Goal: Communication & Community: Answer question/provide support

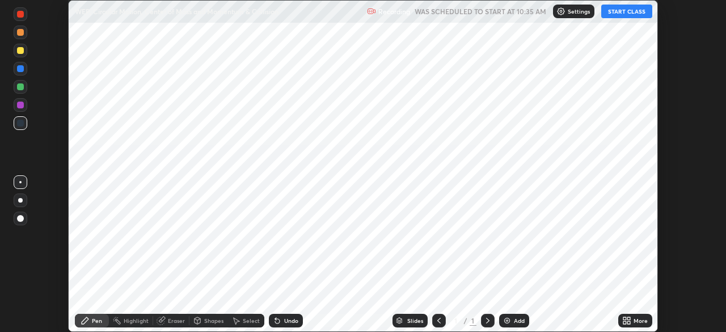
scroll to position [332, 726]
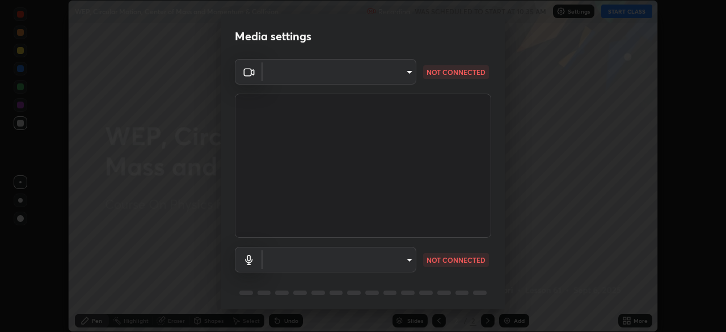
type input "d5d1096bb91751ddbc4e14a102c0e37309a205399cb77019be1f1076424a97fc"
type input "default"
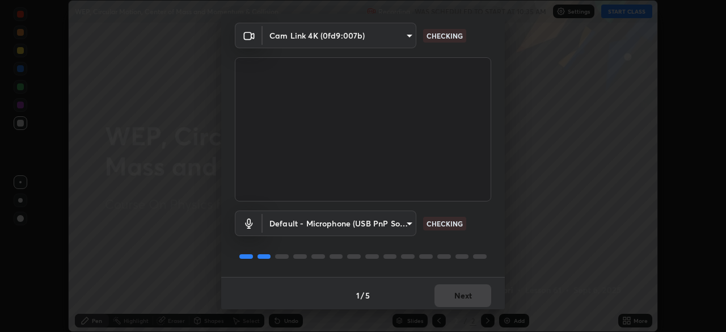
scroll to position [37, 0]
click at [479, 294] on button "Next" at bounding box center [463, 295] width 57 height 23
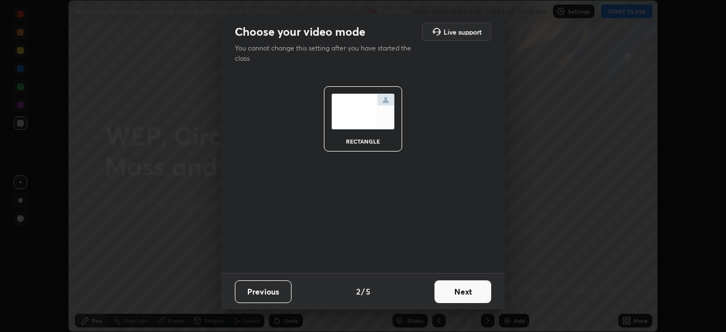
scroll to position [0, 0]
click at [478, 297] on button "Next" at bounding box center [463, 291] width 57 height 23
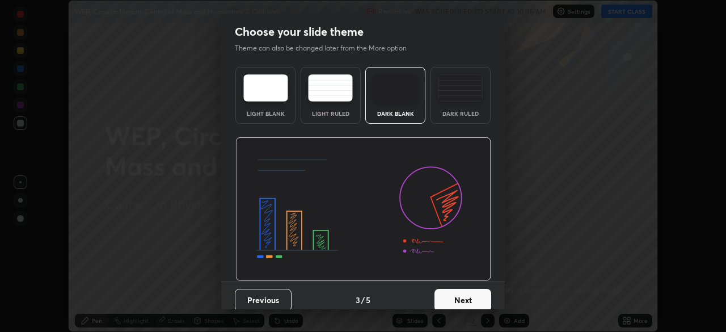
click at [481, 296] on button "Next" at bounding box center [463, 300] width 57 height 23
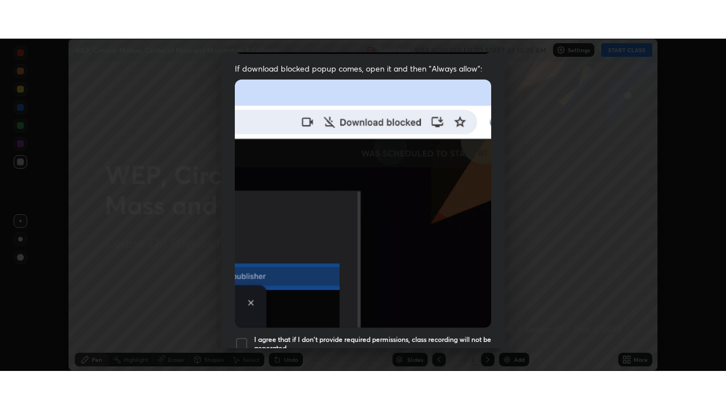
scroll to position [272, 0]
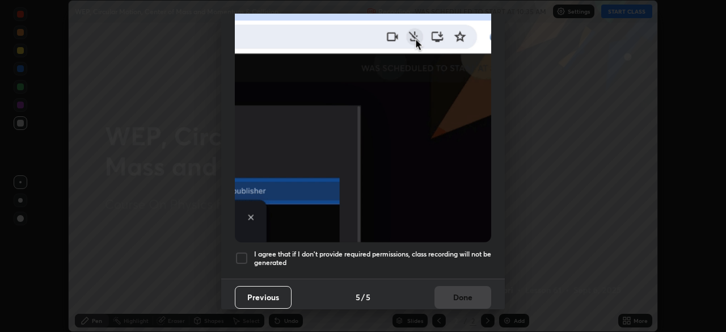
click at [467, 254] on h5 "I agree that if I don't provide required permissions, class recording will not …" at bounding box center [372, 259] width 237 height 18
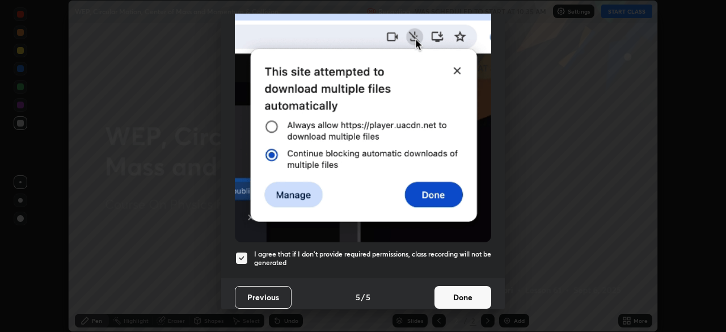
click at [465, 290] on button "Done" at bounding box center [463, 297] width 57 height 23
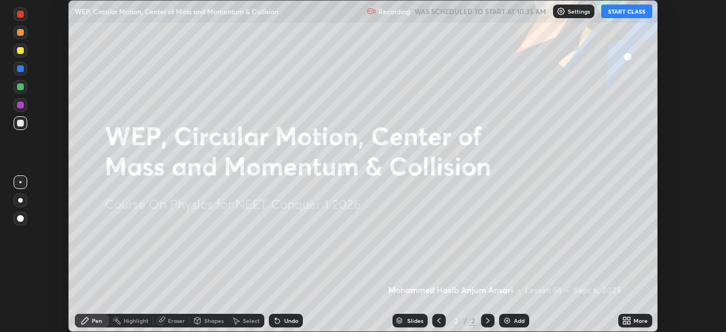
click at [631, 17] on button "START CLASS" at bounding box center [626, 12] width 51 height 14
click at [628, 319] on icon at bounding box center [629, 318] width 3 height 3
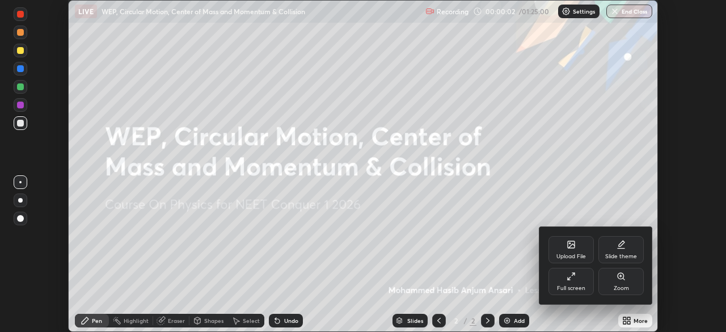
click at [576, 285] on div "Full screen" at bounding box center [571, 288] width 28 height 6
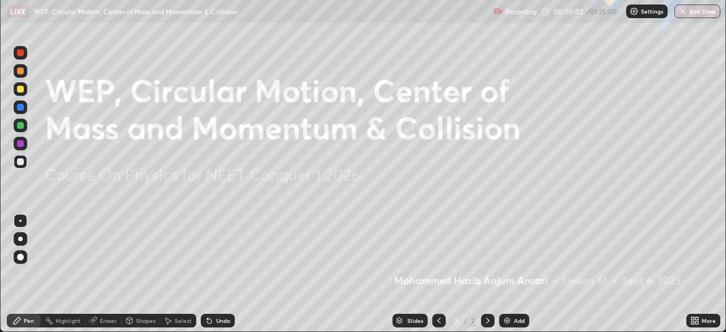
scroll to position [409, 726]
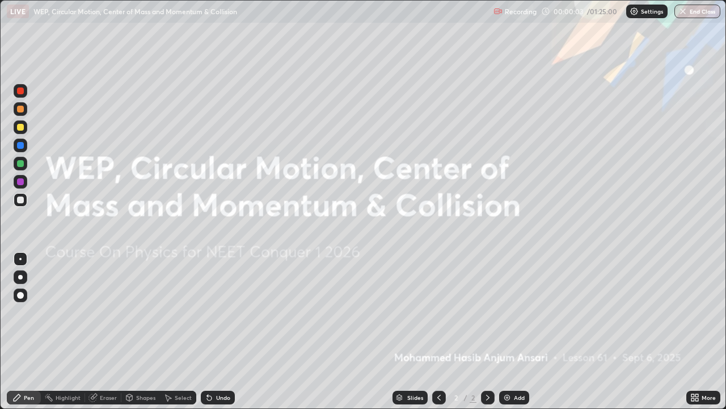
click at [509, 331] on img at bounding box center [507, 397] width 9 height 9
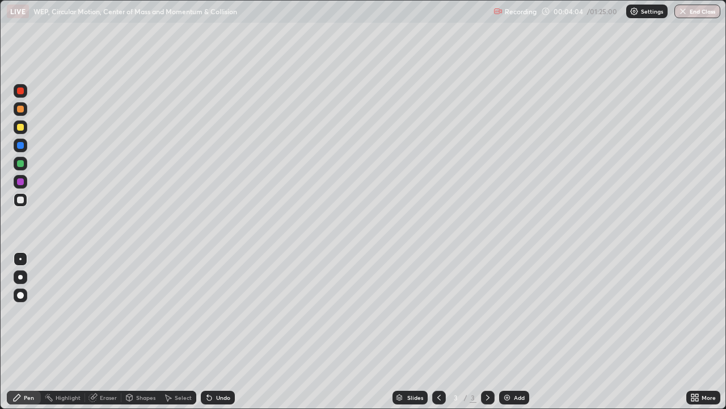
click at [21, 205] on div at bounding box center [21, 200] width 14 height 14
click at [20, 276] on div at bounding box center [20, 277] width 5 height 5
click at [223, 331] on div "Undo" at bounding box center [223, 397] width 14 height 6
click at [508, 331] on img at bounding box center [507, 397] width 9 height 9
click at [23, 92] on div at bounding box center [20, 90] width 7 height 7
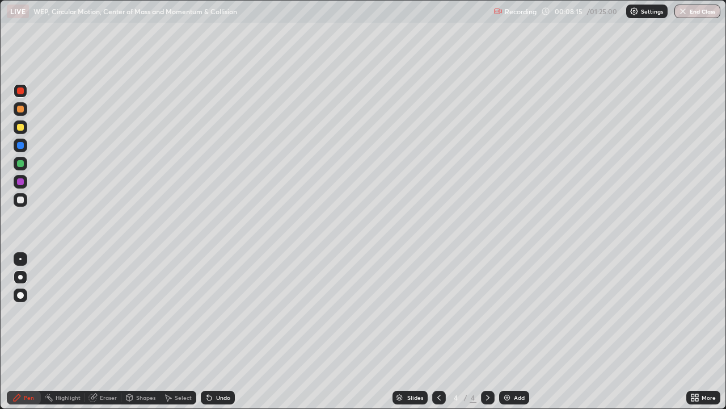
click at [224, 331] on div "Undo" at bounding box center [223, 397] width 14 height 6
click at [223, 331] on div "Undo" at bounding box center [223, 397] width 14 height 6
click at [222, 331] on div "Undo" at bounding box center [218, 397] width 34 height 14
click at [221, 331] on div "Undo" at bounding box center [223, 397] width 14 height 6
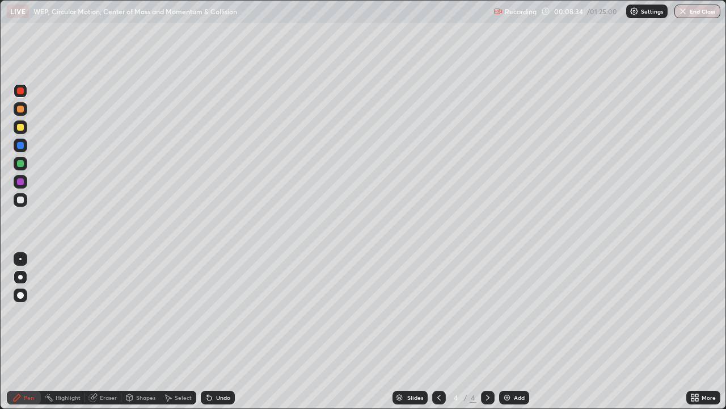
click at [220, 331] on div "Undo" at bounding box center [223, 397] width 14 height 6
click at [19, 146] on div at bounding box center [20, 145] width 7 height 7
click at [229, 331] on div "Undo" at bounding box center [218, 397] width 34 height 14
click at [110, 331] on div "Eraser" at bounding box center [108, 397] width 17 height 6
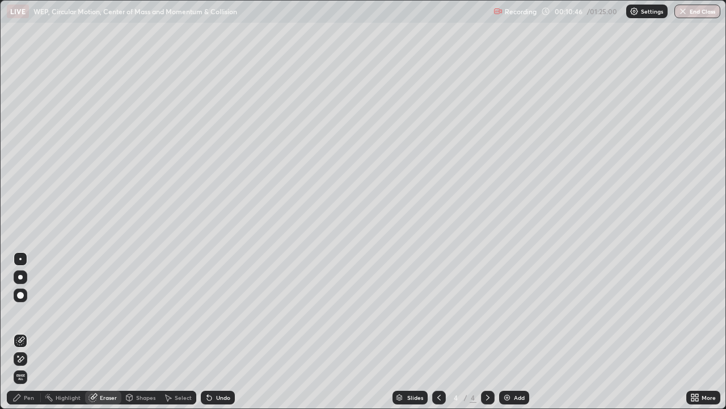
click at [29, 331] on div "Pen" at bounding box center [29, 397] width 10 height 6
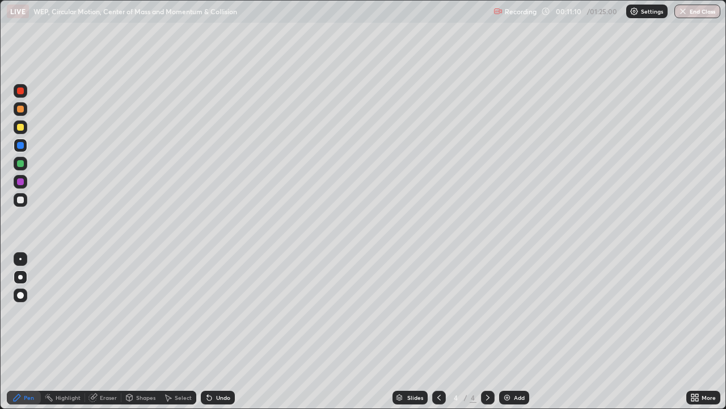
click at [221, 331] on div "Undo" at bounding box center [223, 397] width 14 height 6
click at [224, 331] on div "Undo" at bounding box center [223, 397] width 14 height 6
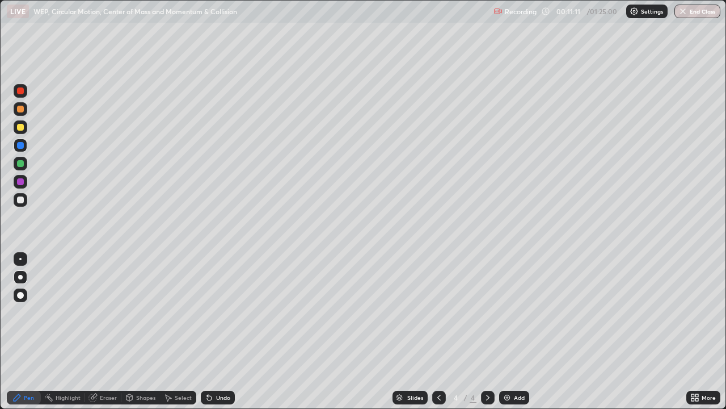
click at [223, 331] on div "Undo" at bounding box center [223, 397] width 14 height 6
click at [224, 331] on div "Undo" at bounding box center [218, 397] width 34 height 14
click at [225, 331] on div "Undo" at bounding box center [218, 397] width 34 height 14
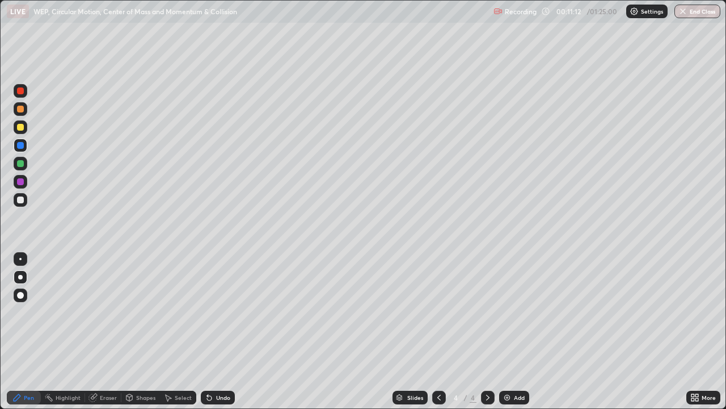
click at [227, 331] on div "Undo" at bounding box center [218, 397] width 34 height 14
click at [180, 331] on div "Select" at bounding box center [183, 397] width 17 height 6
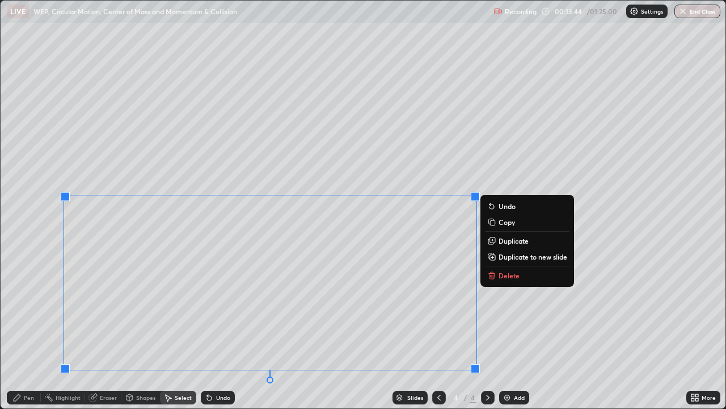
click at [495, 272] on icon at bounding box center [491, 275] width 9 height 9
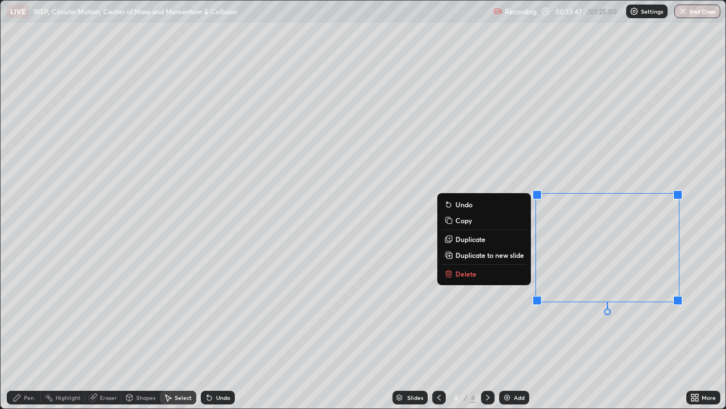
click at [462, 273] on p "Delete" at bounding box center [466, 273] width 21 height 9
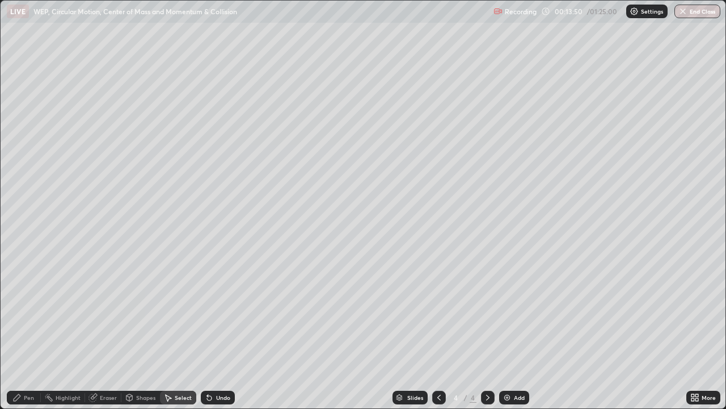
click at [33, 331] on div "Pen" at bounding box center [29, 397] width 10 height 6
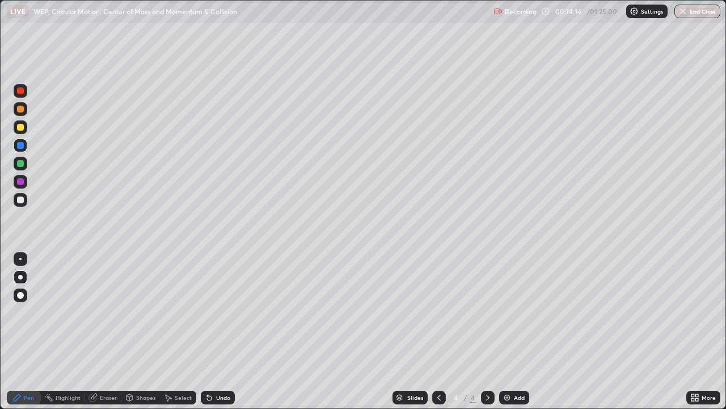
click at [20, 128] on div at bounding box center [20, 127] width 7 height 7
click at [487, 331] on icon at bounding box center [487, 397] width 9 height 9
click at [508, 331] on img at bounding box center [507, 397] width 9 height 9
click at [439, 331] on icon at bounding box center [439, 397] width 9 height 9
click at [23, 182] on div at bounding box center [20, 181] width 7 height 7
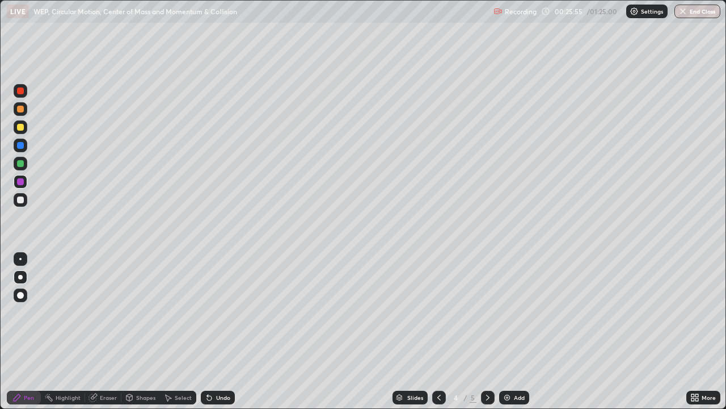
click at [485, 331] on icon at bounding box center [487, 397] width 9 height 9
click at [487, 331] on icon at bounding box center [487, 397] width 9 height 9
click at [505, 331] on img at bounding box center [507, 397] width 9 height 9
click at [20, 95] on div at bounding box center [21, 91] width 14 height 14
click at [216, 331] on div "Undo" at bounding box center [223, 397] width 14 height 6
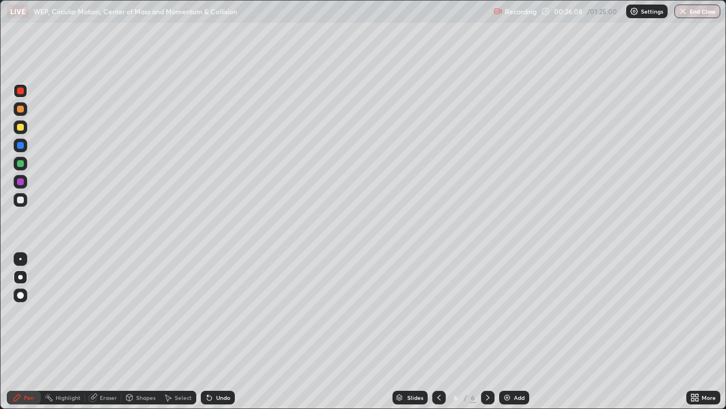
click at [216, 331] on div "Undo" at bounding box center [223, 397] width 14 height 6
click at [219, 331] on div "Undo" at bounding box center [223, 397] width 14 height 6
click at [216, 331] on div "Undo" at bounding box center [223, 397] width 14 height 6
click at [24, 200] on div at bounding box center [21, 200] width 14 height 14
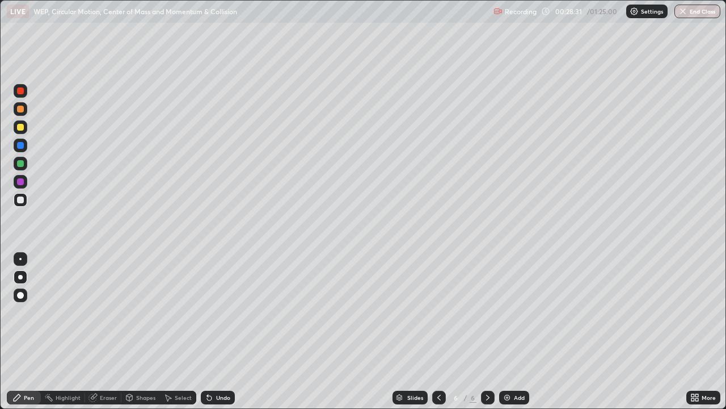
click at [64, 331] on div "Highlight" at bounding box center [63, 397] width 44 height 14
click at [216, 331] on div "Undo" at bounding box center [223, 397] width 14 height 6
click at [217, 331] on div "Undo" at bounding box center [223, 397] width 14 height 6
click at [30, 331] on div "Pen" at bounding box center [29, 397] width 10 height 6
click at [23, 184] on div at bounding box center [20, 181] width 7 height 7
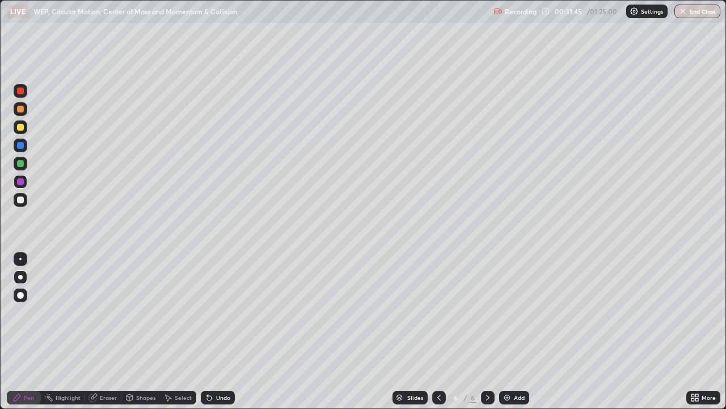
click at [186, 331] on div "Select" at bounding box center [183, 397] width 17 height 6
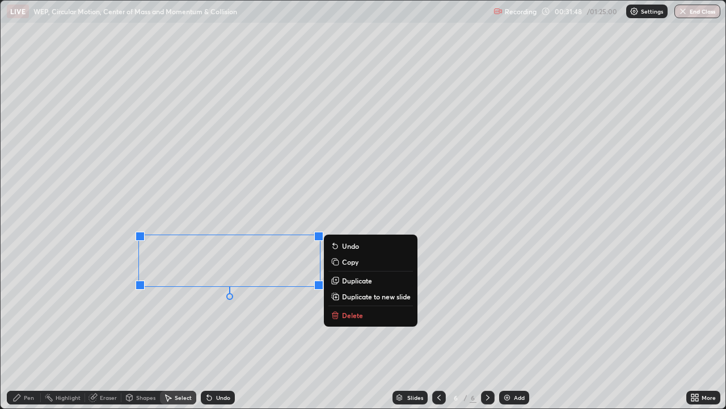
click at [352, 316] on p "Delete" at bounding box center [352, 314] width 21 height 9
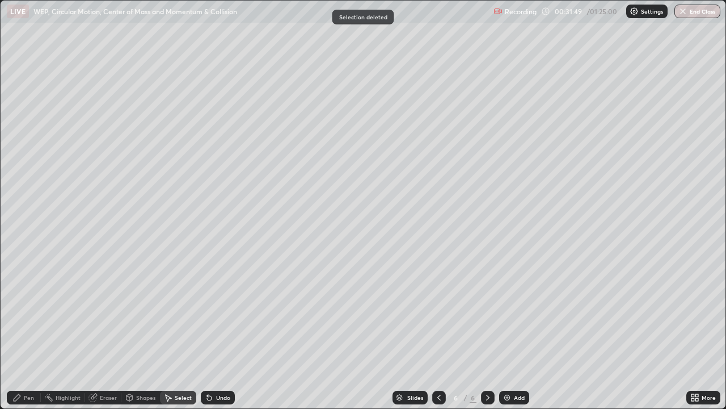
click at [31, 331] on div "Pen" at bounding box center [24, 397] width 34 height 14
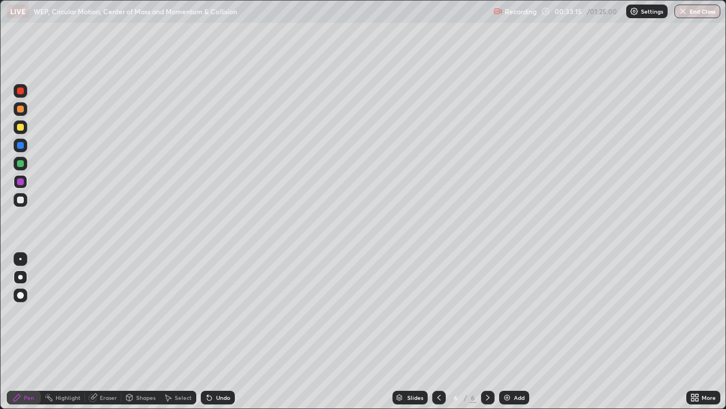
click at [24, 165] on div at bounding box center [21, 164] width 14 height 14
click at [432, 331] on div at bounding box center [439, 397] width 14 height 23
click at [438, 331] on icon at bounding box center [439, 397] width 9 height 9
click at [481, 331] on div at bounding box center [488, 397] width 14 height 14
click at [483, 331] on icon at bounding box center [487, 397] width 9 height 9
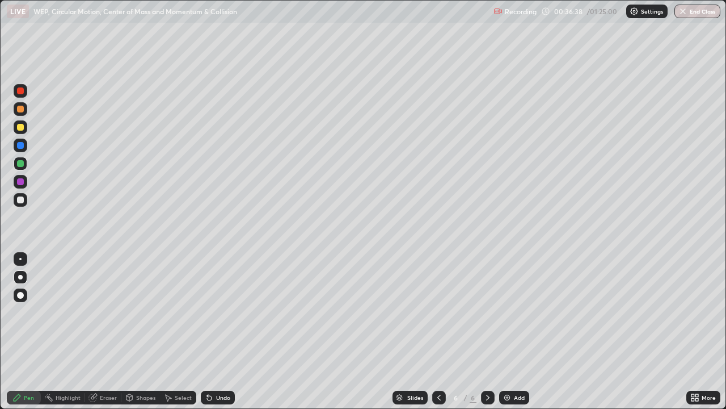
click at [218, 331] on div "Undo" at bounding box center [223, 397] width 14 height 6
click at [111, 331] on div "Eraser" at bounding box center [108, 397] width 17 height 6
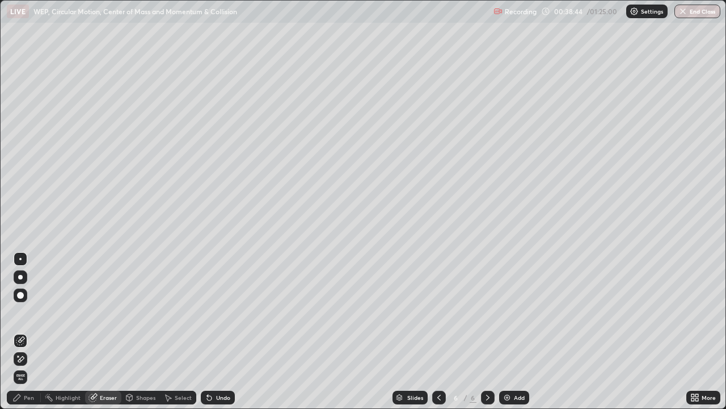
click at [30, 331] on div "Pen" at bounding box center [29, 397] width 10 height 6
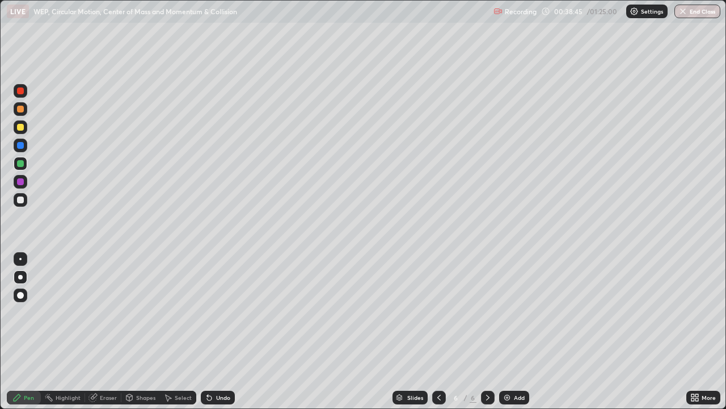
click at [23, 202] on div at bounding box center [20, 199] width 7 height 7
click at [142, 331] on div "Shapes" at bounding box center [140, 397] width 39 height 23
click at [213, 331] on div "Undo" at bounding box center [218, 397] width 34 height 14
click at [28, 331] on div "Pen" at bounding box center [24, 397] width 34 height 14
click at [22, 129] on div at bounding box center [20, 127] width 7 height 7
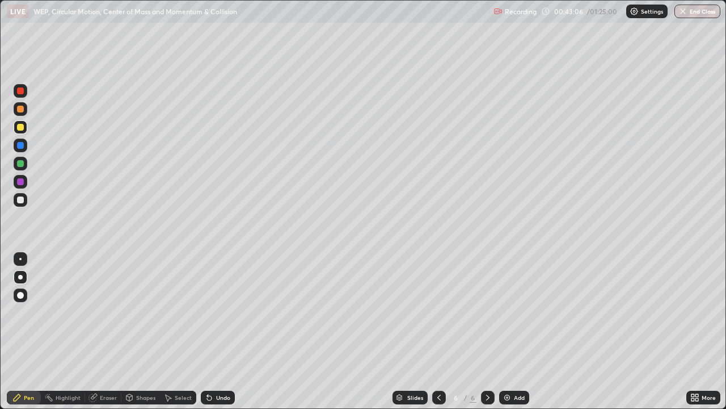
click at [504, 331] on img at bounding box center [507, 397] width 9 height 9
click at [148, 331] on div "Shapes" at bounding box center [145, 397] width 19 height 6
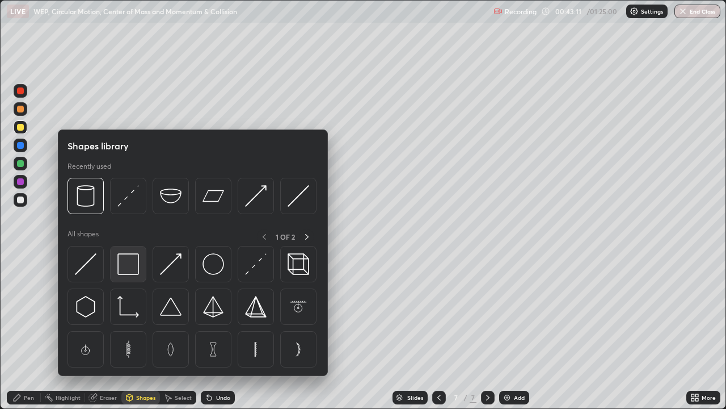
click at [133, 268] on img at bounding box center [128, 264] width 22 height 22
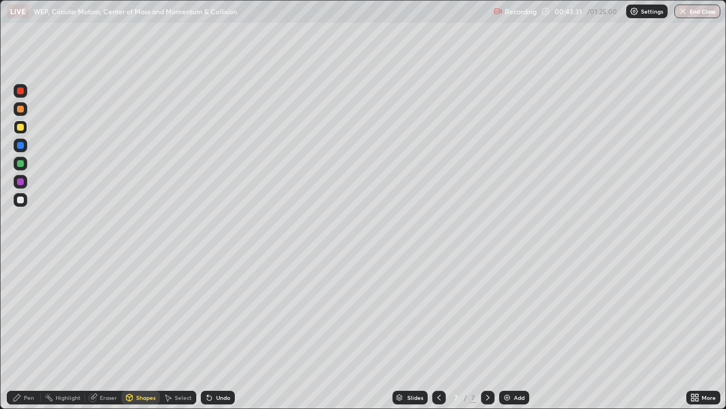
click at [144, 331] on div "Shapes" at bounding box center [145, 397] width 19 height 6
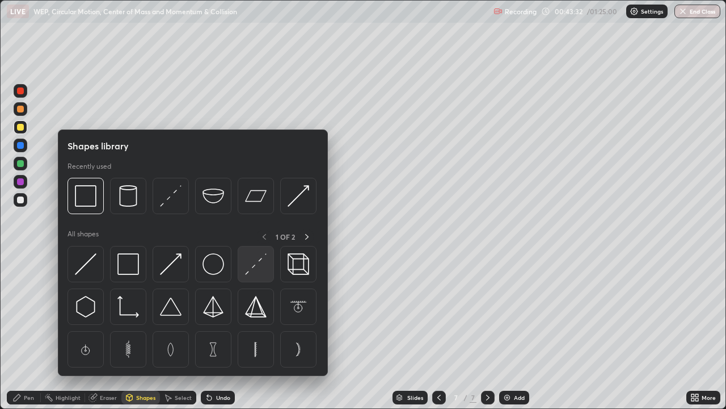
click at [253, 271] on img at bounding box center [256, 264] width 22 height 22
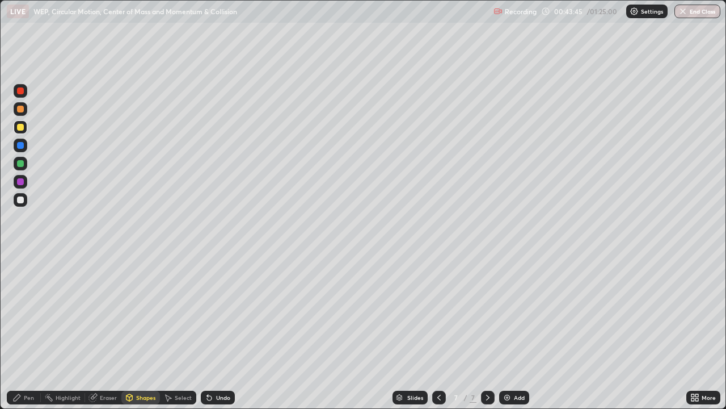
click at [220, 331] on div "Undo" at bounding box center [223, 397] width 14 height 6
click at [217, 331] on div "Undo" at bounding box center [223, 397] width 14 height 6
click at [218, 331] on div "Undo" at bounding box center [223, 397] width 14 height 6
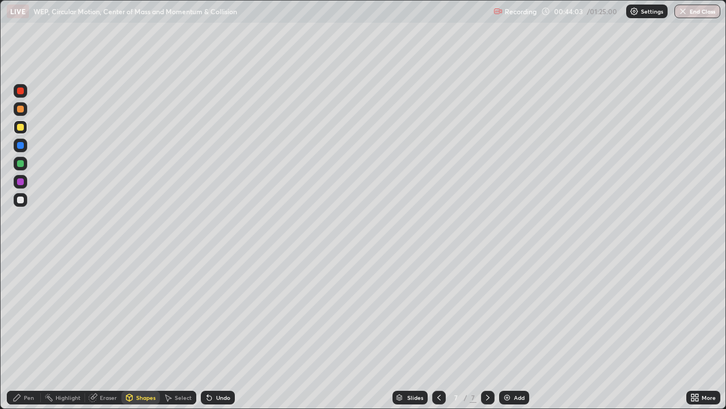
click at [32, 331] on div "Pen" at bounding box center [29, 397] width 10 height 6
click at [227, 331] on div "Undo" at bounding box center [218, 397] width 34 height 14
click at [19, 146] on div at bounding box center [20, 145] width 7 height 7
click at [112, 331] on div "Eraser" at bounding box center [108, 397] width 17 height 6
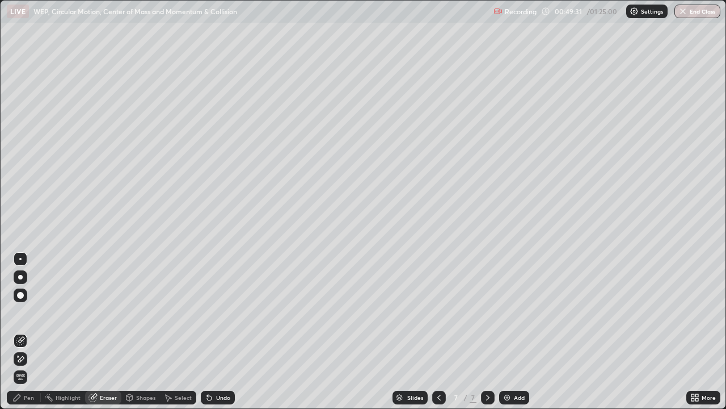
click at [32, 331] on div "Pen" at bounding box center [29, 397] width 10 height 6
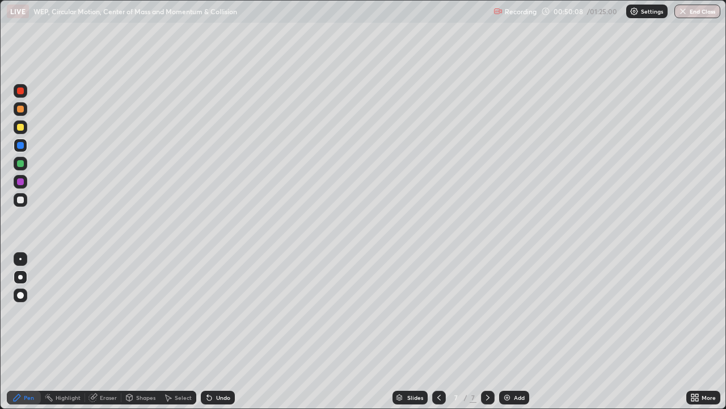
click at [24, 204] on div at bounding box center [21, 200] width 14 height 14
click at [508, 331] on img at bounding box center [507, 397] width 9 height 9
click at [435, 331] on icon at bounding box center [439, 397] width 9 height 9
click at [22, 164] on div at bounding box center [20, 163] width 7 height 7
click at [481, 331] on div at bounding box center [488, 397] width 14 height 14
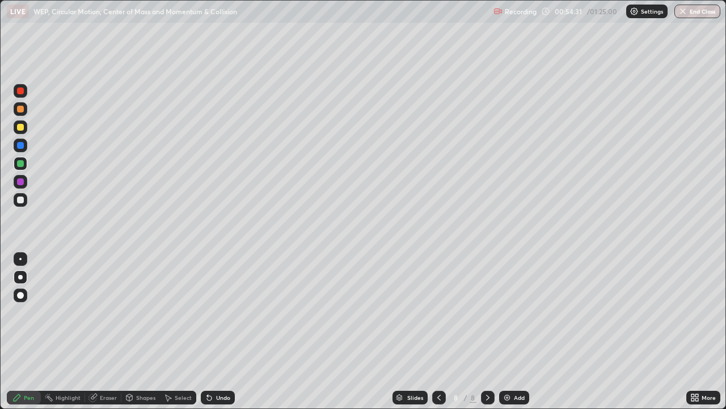
click at [138, 331] on div "Shapes" at bounding box center [145, 397] width 19 height 6
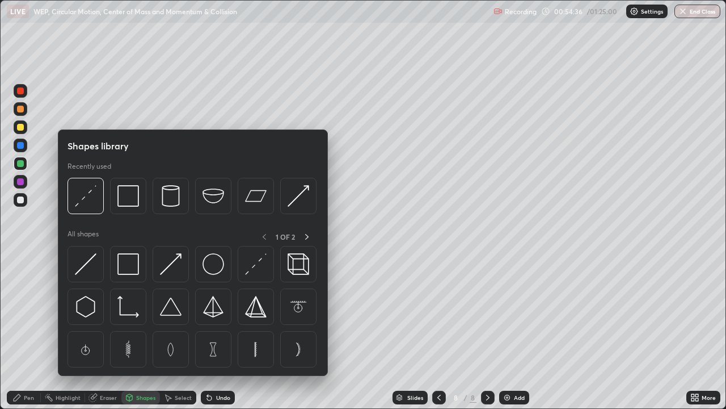
click at [305, 237] on icon at bounding box center [306, 236] width 9 height 9
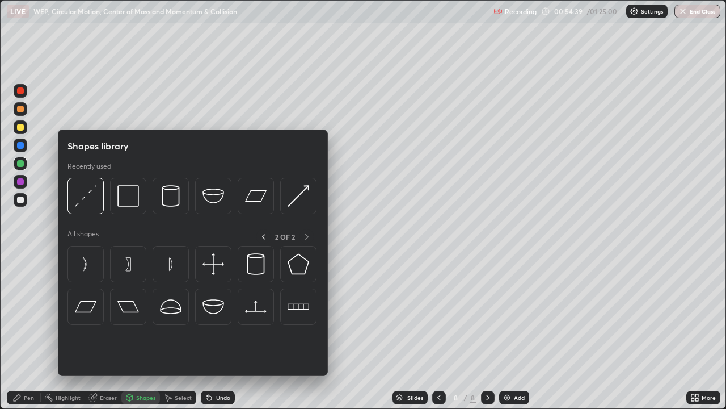
click at [216, 201] on img at bounding box center [214, 196] width 22 height 22
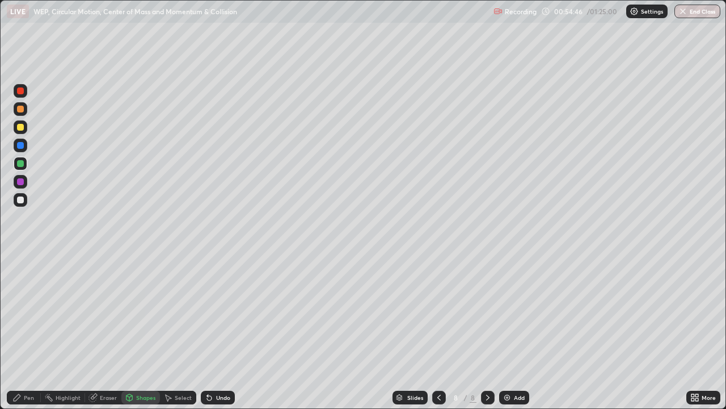
click at [141, 331] on div "Shapes" at bounding box center [145, 397] width 19 height 6
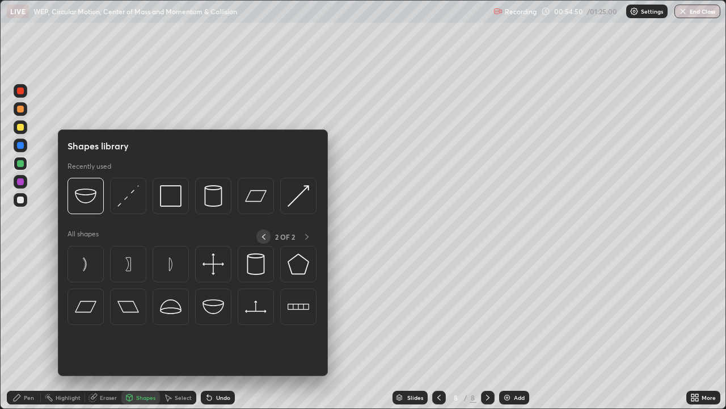
click at [262, 238] on icon at bounding box center [263, 236] width 9 height 9
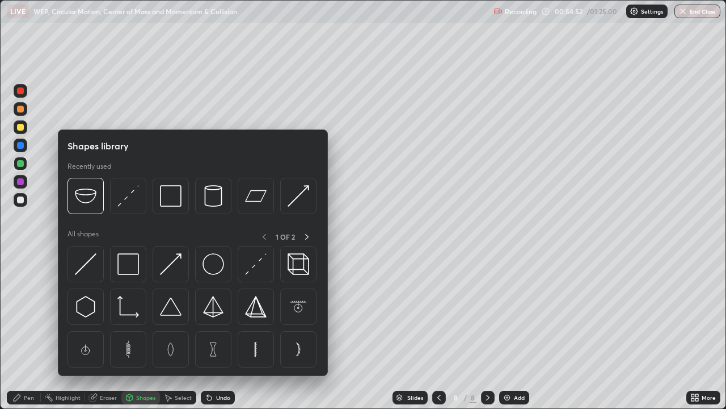
click at [87, 266] on img at bounding box center [86, 264] width 22 height 22
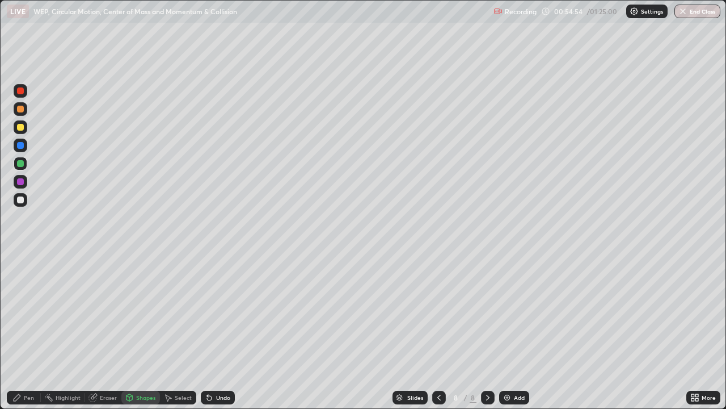
click at [20, 182] on div at bounding box center [20, 181] width 7 height 7
click at [144, 331] on div "Shapes" at bounding box center [145, 397] width 19 height 6
click at [142, 331] on div "Shapes" at bounding box center [145, 397] width 19 height 6
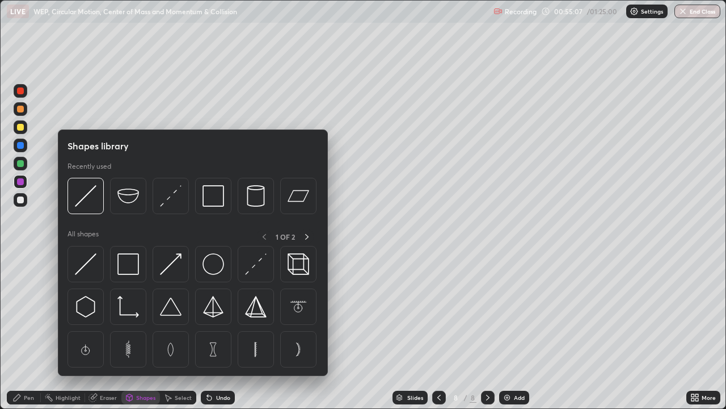
click at [253, 267] on img at bounding box center [256, 264] width 22 height 22
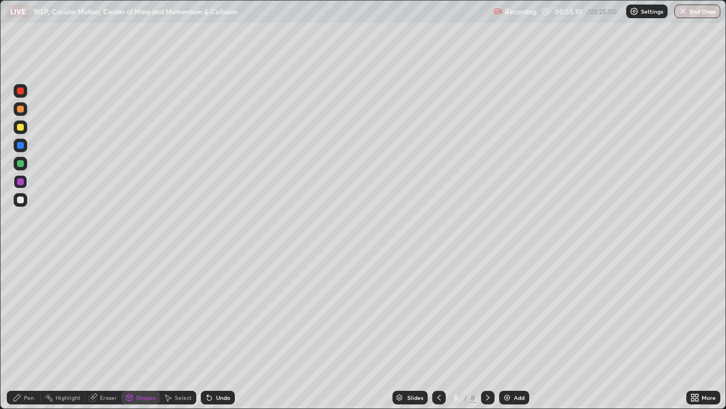
click at [23, 148] on div at bounding box center [20, 145] width 7 height 7
click at [222, 331] on div "Undo" at bounding box center [218, 397] width 34 height 14
click at [30, 331] on div "Pen" at bounding box center [29, 397] width 10 height 6
click at [22, 183] on div at bounding box center [20, 181] width 7 height 7
click at [222, 331] on div "Undo" at bounding box center [223, 397] width 14 height 6
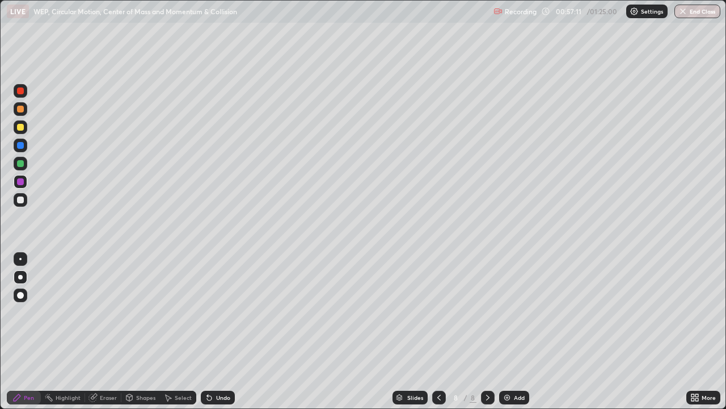
click at [222, 331] on div "Undo" at bounding box center [223, 397] width 14 height 6
click at [20, 128] on div at bounding box center [20, 127] width 7 height 7
click at [220, 331] on div "Undo" at bounding box center [223, 397] width 14 height 6
click at [222, 331] on div "Undo" at bounding box center [223, 397] width 14 height 6
click at [223, 331] on div "Undo" at bounding box center [218, 397] width 34 height 14
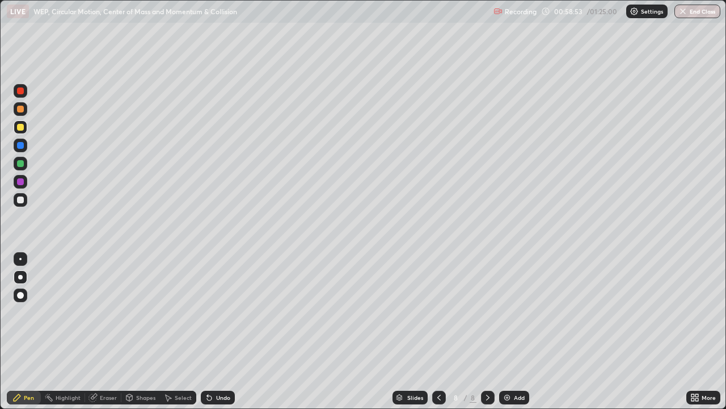
click at [222, 331] on div "Undo" at bounding box center [223, 397] width 14 height 6
click at [21, 94] on div at bounding box center [20, 90] width 7 height 7
click at [224, 331] on div "Undo" at bounding box center [223, 397] width 14 height 6
click at [182, 331] on div "Select" at bounding box center [183, 397] width 17 height 6
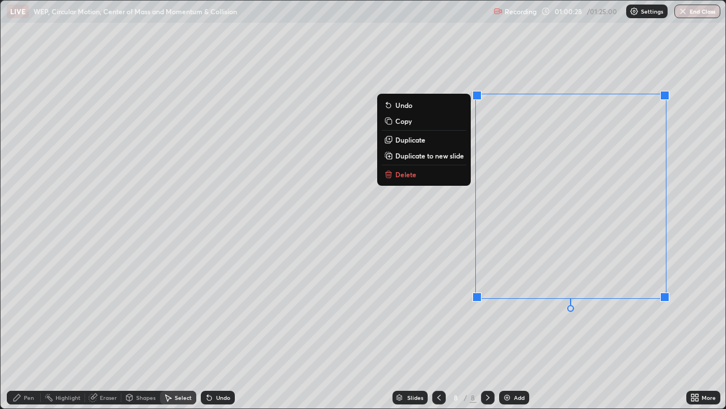
click at [404, 177] on p "Delete" at bounding box center [405, 174] width 21 height 9
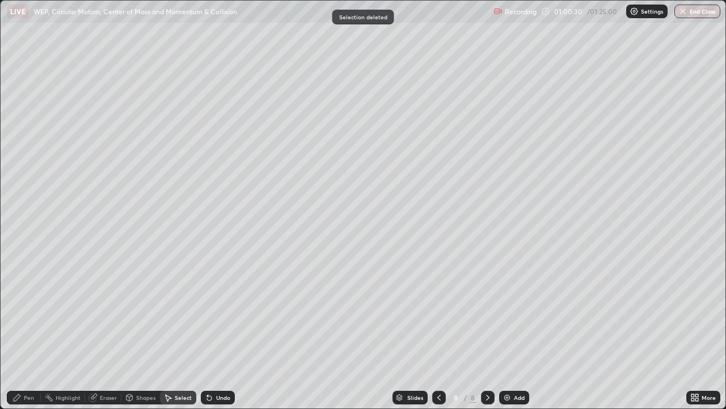
click at [31, 331] on div "Pen" at bounding box center [29, 397] width 10 height 6
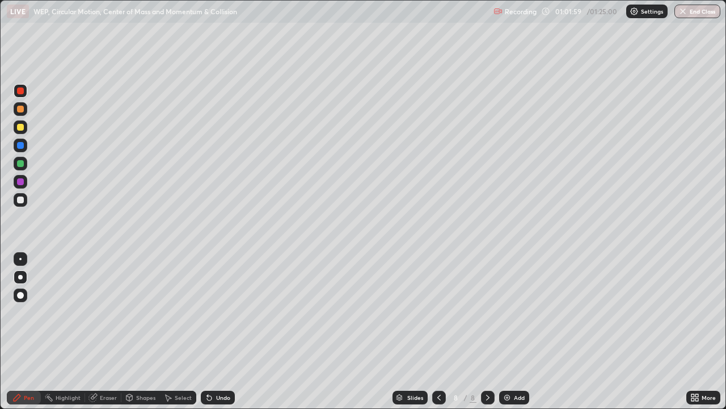
click at [221, 331] on div "Undo" at bounding box center [223, 397] width 14 height 6
click at [223, 331] on div "Undo" at bounding box center [223, 397] width 14 height 6
click at [225, 331] on div "Undo" at bounding box center [223, 397] width 14 height 6
click at [223, 331] on div "Undo" at bounding box center [223, 397] width 14 height 6
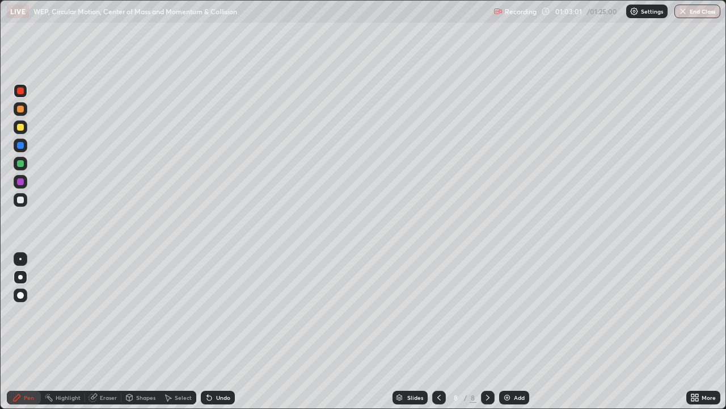
click at [222, 331] on div "Undo" at bounding box center [218, 397] width 34 height 14
click at [225, 331] on div "Undo" at bounding box center [218, 397] width 34 height 14
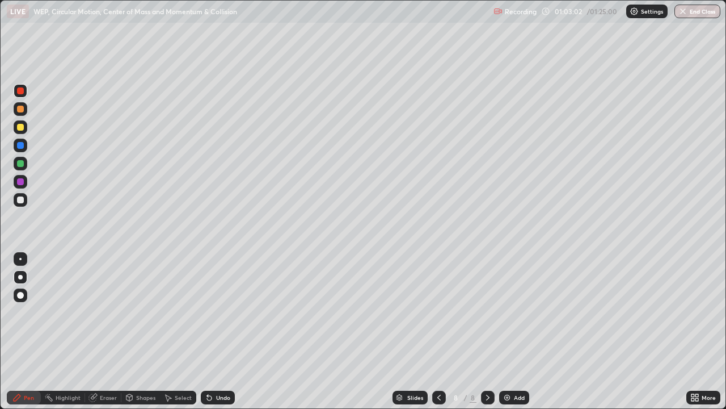
click at [225, 331] on div "Undo" at bounding box center [218, 397] width 34 height 14
click at [227, 331] on div "Undo" at bounding box center [218, 397] width 34 height 14
click at [228, 331] on div "Undo" at bounding box center [218, 397] width 34 height 14
click at [240, 331] on div "Slides 8 / 8 Add" at bounding box center [461, 397] width 452 height 23
click at [225, 331] on div "Undo" at bounding box center [223, 397] width 14 height 6
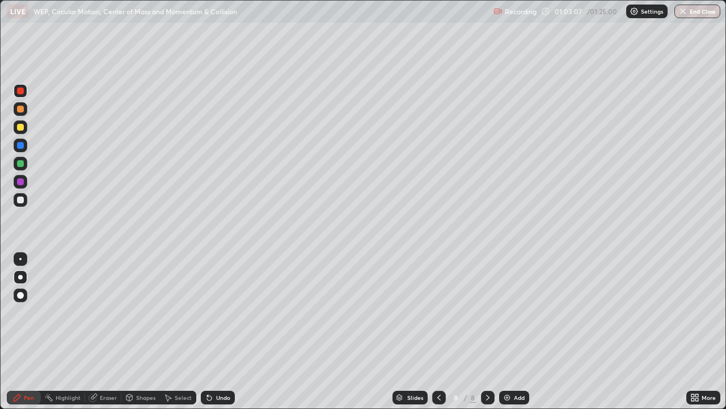
click at [24, 129] on div at bounding box center [21, 127] width 14 height 14
click at [492, 331] on div at bounding box center [488, 397] width 14 height 14
click at [506, 331] on img at bounding box center [507, 397] width 9 height 9
click at [21, 92] on div at bounding box center [20, 90] width 7 height 7
click at [223, 331] on div "Undo" at bounding box center [223, 397] width 14 height 6
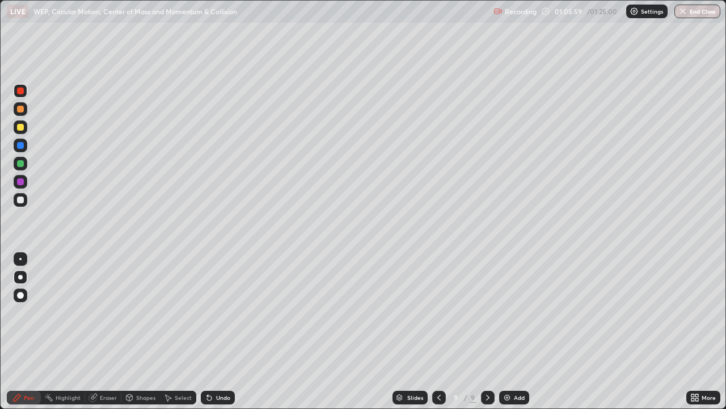
click at [142, 331] on div "Shapes" at bounding box center [145, 397] width 19 height 6
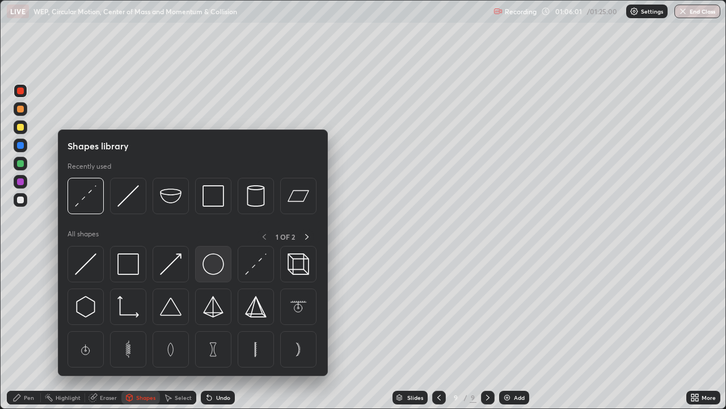
click at [212, 264] on img at bounding box center [214, 264] width 22 height 22
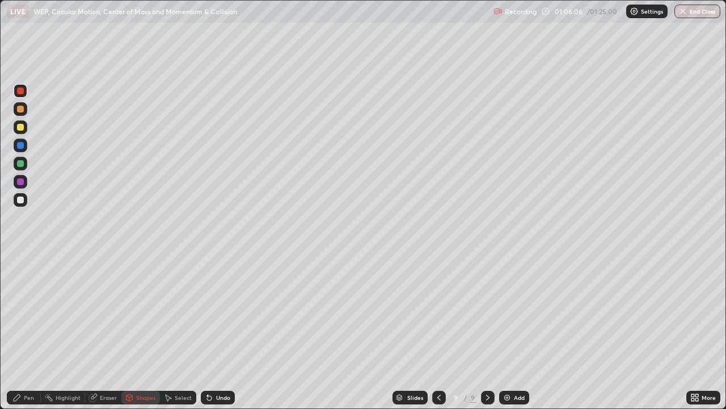
click at [32, 331] on div "Pen" at bounding box center [29, 397] width 10 height 6
click at [144, 331] on div "Shapes" at bounding box center [145, 397] width 19 height 6
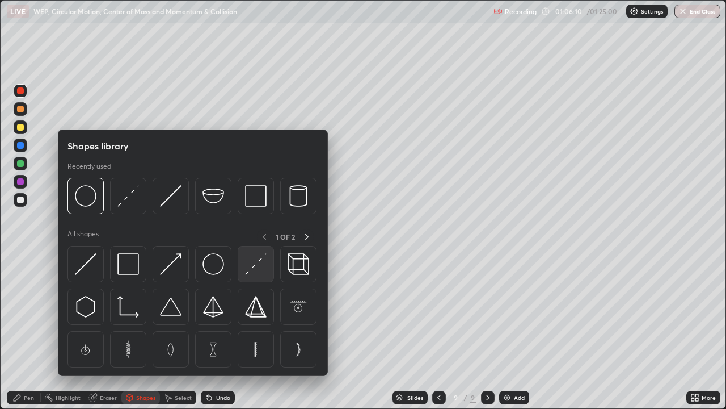
click at [253, 267] on img at bounding box center [256, 264] width 22 height 22
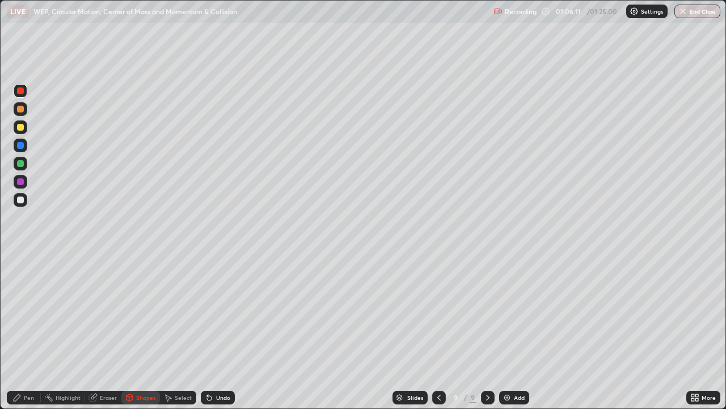
click at [20, 200] on div at bounding box center [20, 199] width 7 height 7
click at [217, 331] on div "Undo" at bounding box center [223, 397] width 14 height 6
click at [32, 331] on div "Pen" at bounding box center [24, 397] width 34 height 14
click at [20, 183] on div at bounding box center [20, 181] width 7 height 7
click at [219, 331] on div "Undo" at bounding box center [223, 397] width 14 height 6
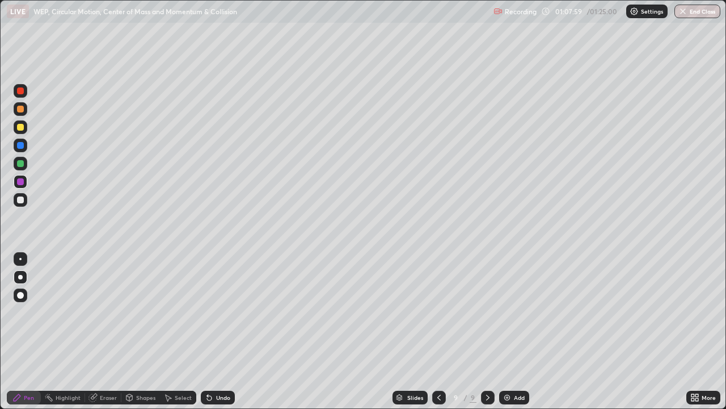
click at [218, 331] on div "Undo" at bounding box center [223, 397] width 14 height 6
click at [221, 331] on div "Undo" at bounding box center [223, 397] width 14 height 6
click at [220, 331] on div "Undo" at bounding box center [223, 397] width 14 height 6
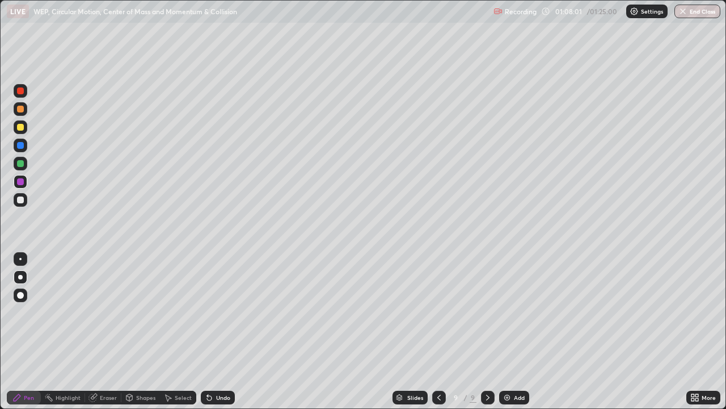
click at [220, 331] on div "Undo" at bounding box center [223, 397] width 14 height 6
click at [221, 331] on div "Undo" at bounding box center [223, 397] width 14 height 6
click at [224, 331] on div "Undo" at bounding box center [223, 397] width 14 height 6
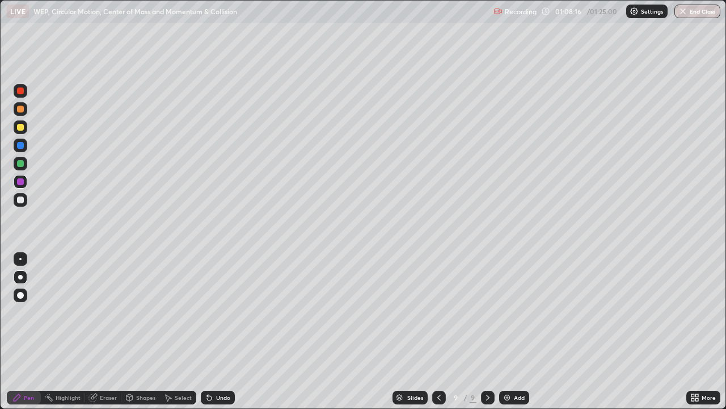
click at [224, 331] on div "Undo" at bounding box center [223, 397] width 14 height 6
click at [143, 331] on div "Shapes" at bounding box center [145, 397] width 19 height 6
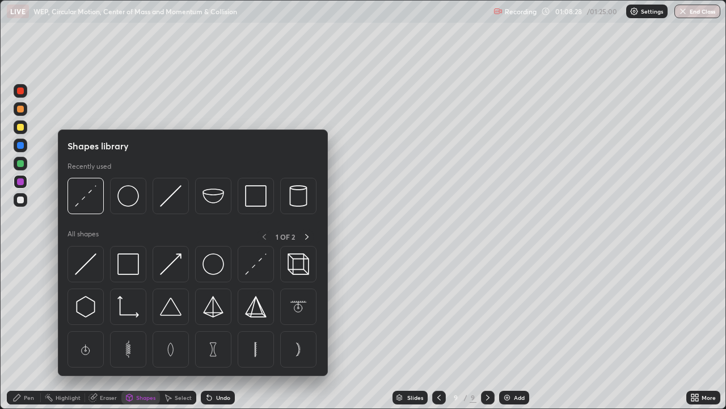
click at [254, 266] on img at bounding box center [256, 264] width 22 height 22
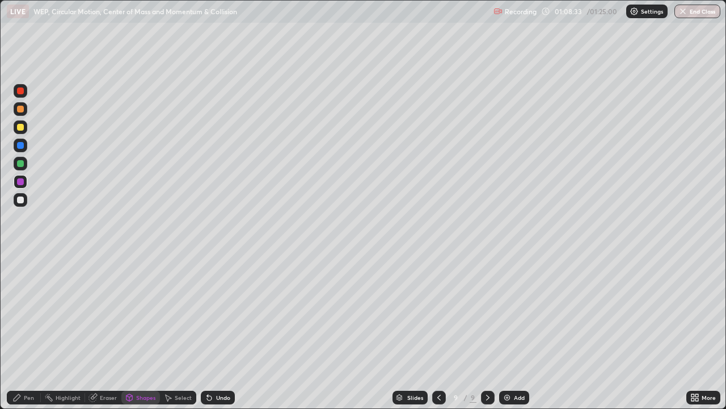
click at [218, 331] on div "Undo" at bounding box center [218, 397] width 34 height 14
click at [143, 331] on div "Shapes" at bounding box center [145, 397] width 19 height 6
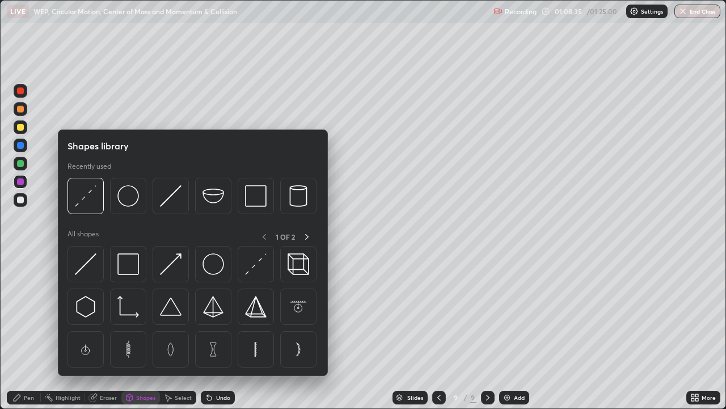
click at [144, 331] on div "Shapes" at bounding box center [145, 397] width 19 height 6
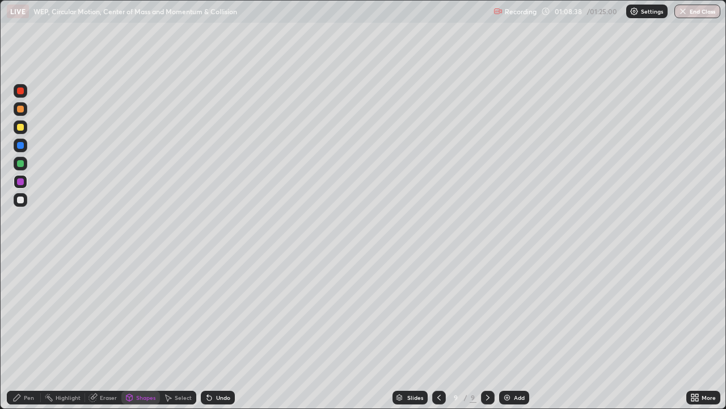
click at [221, 331] on div "Undo" at bounding box center [223, 397] width 14 height 6
click at [21, 200] on div at bounding box center [20, 199] width 7 height 7
click at [229, 331] on div "Undo" at bounding box center [218, 397] width 34 height 14
click at [228, 331] on div "Undo" at bounding box center [223, 397] width 14 height 6
click at [35, 331] on div "Pen" at bounding box center [24, 397] width 34 height 14
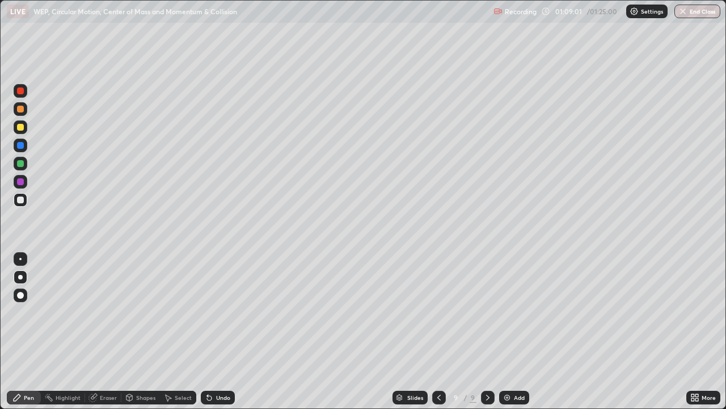
click at [26, 186] on div at bounding box center [21, 182] width 14 height 14
click at [438, 331] on icon at bounding box center [439, 397] width 9 height 9
click at [433, 331] on div at bounding box center [439, 397] width 14 height 14
click at [487, 331] on icon at bounding box center [487, 397] width 9 height 9
click at [486, 331] on icon at bounding box center [487, 397] width 9 height 9
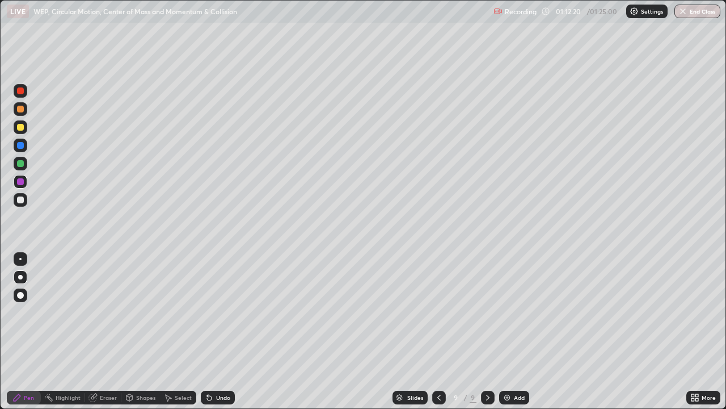
click at [21, 203] on div at bounding box center [20, 199] width 7 height 7
click at [20, 187] on div at bounding box center [21, 182] width 14 height 14
click at [698, 13] on button "End Class" at bounding box center [698, 12] width 45 height 14
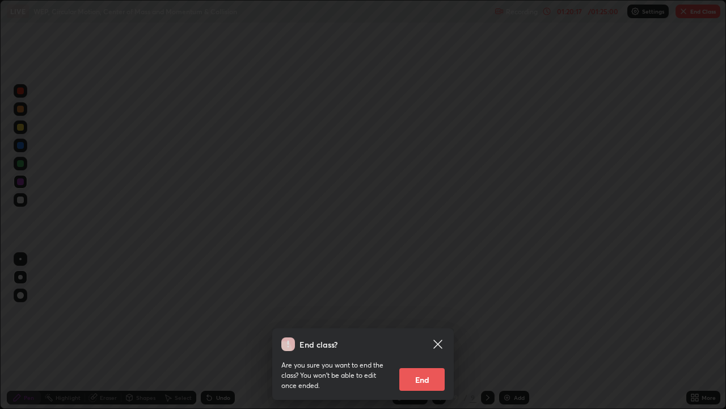
click at [423, 331] on button "End" at bounding box center [421, 379] width 45 height 23
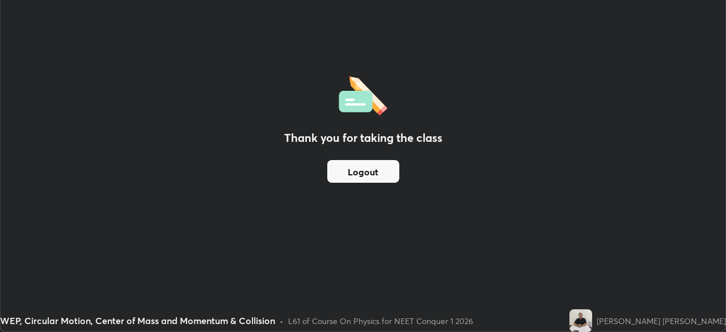
scroll to position [56405, 56010]
